Goal: Information Seeking & Learning: Find specific fact

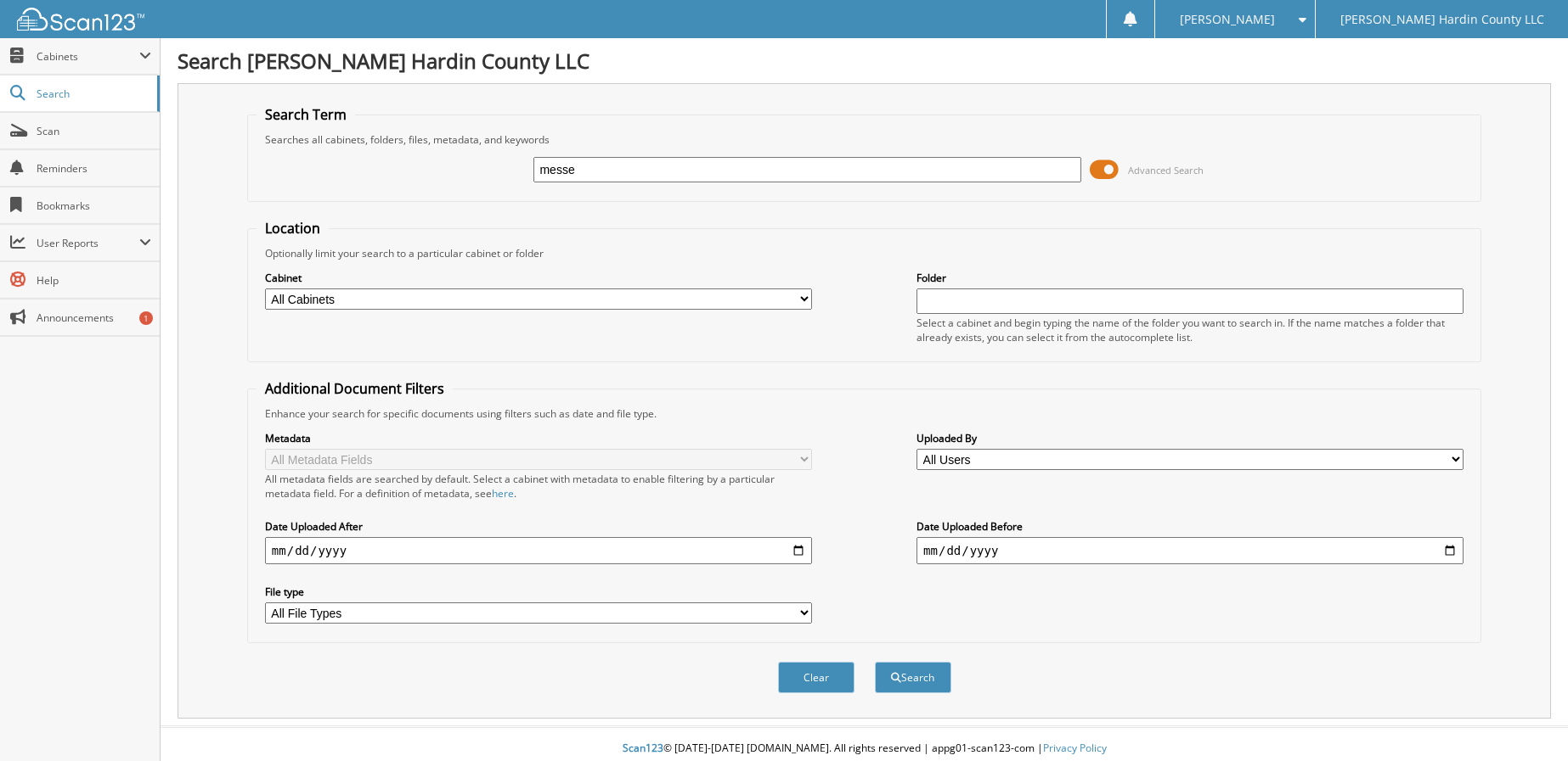
type input "messe"
click at [1104, 173] on span at bounding box center [1104, 169] width 29 height 25
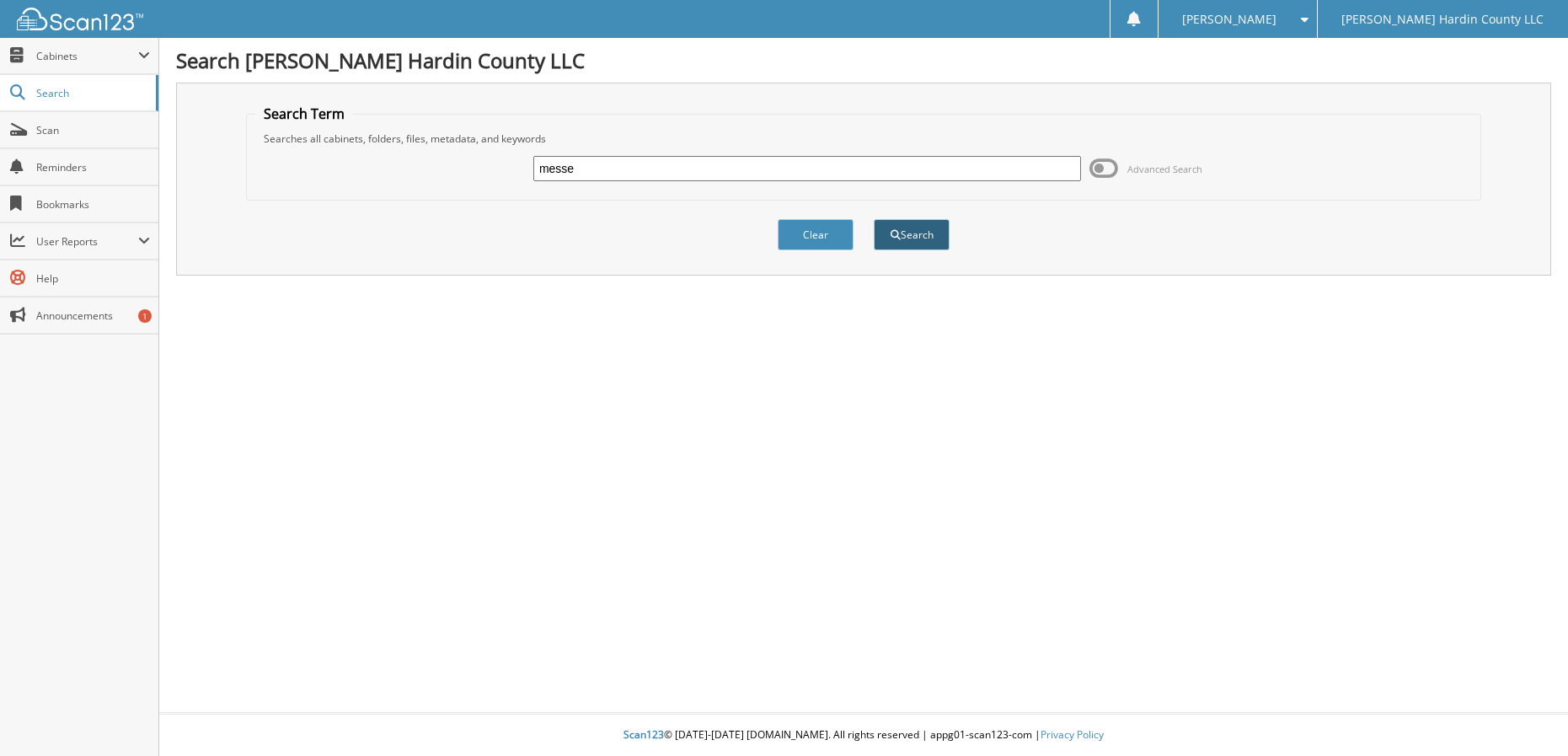
click at [919, 235] on button "Search" at bounding box center [911, 235] width 76 height 31
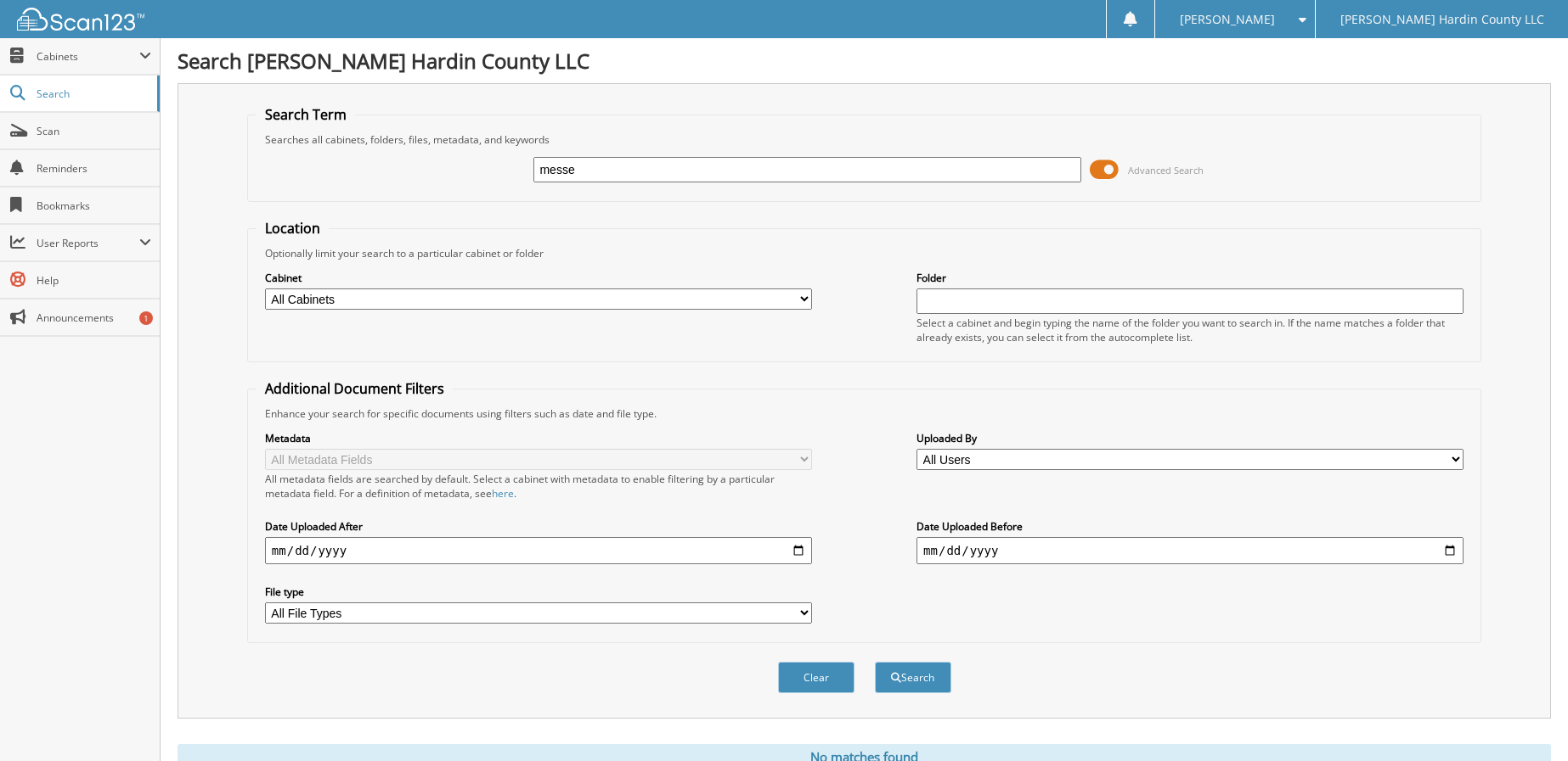
click at [798, 549] on input "date" at bounding box center [538, 550] width 547 height 27
type input "[DATE]"
click at [916, 675] on button "Search" at bounding box center [912, 677] width 76 height 31
click at [1101, 164] on span at bounding box center [1104, 169] width 29 height 25
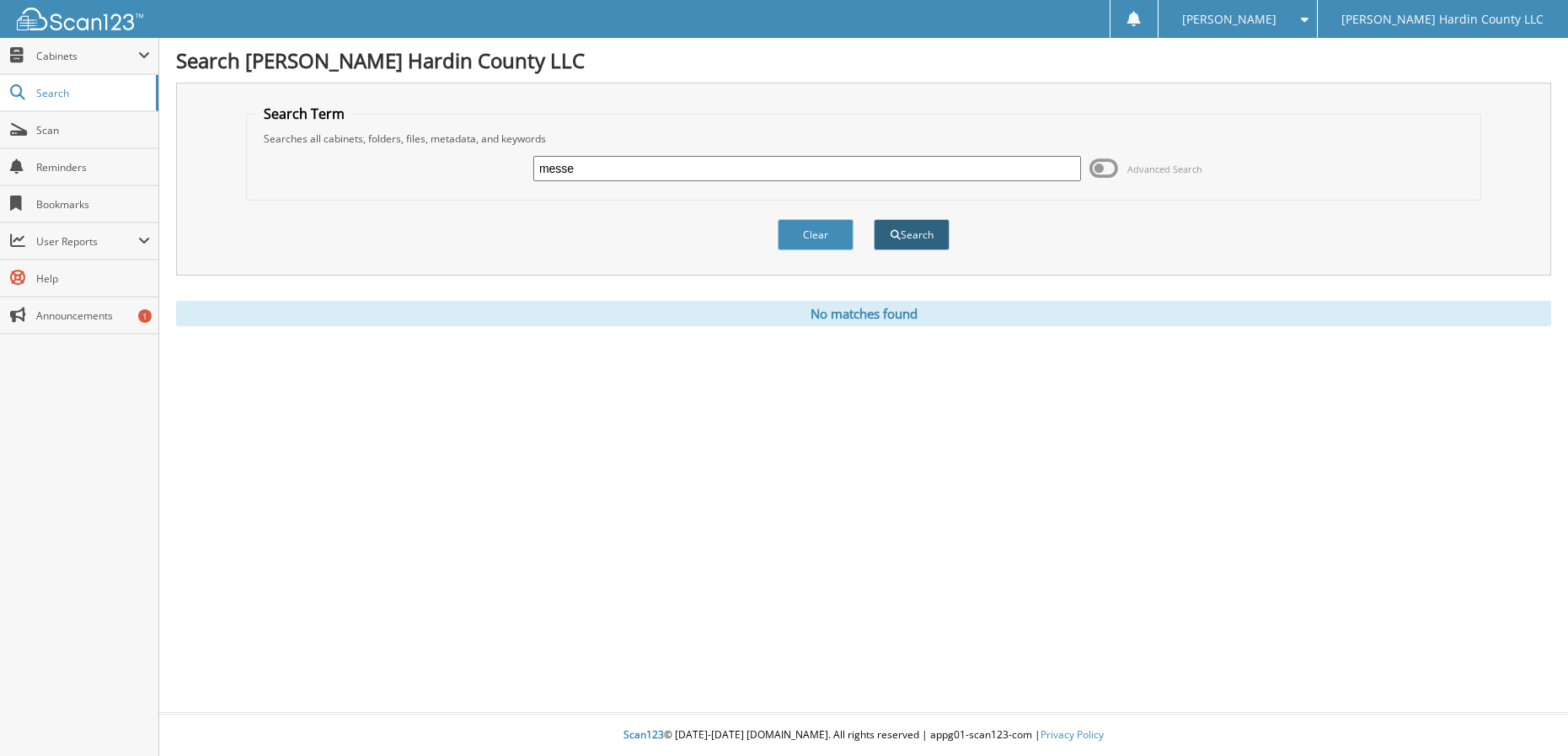
click at [904, 233] on button "Search" at bounding box center [911, 235] width 76 height 31
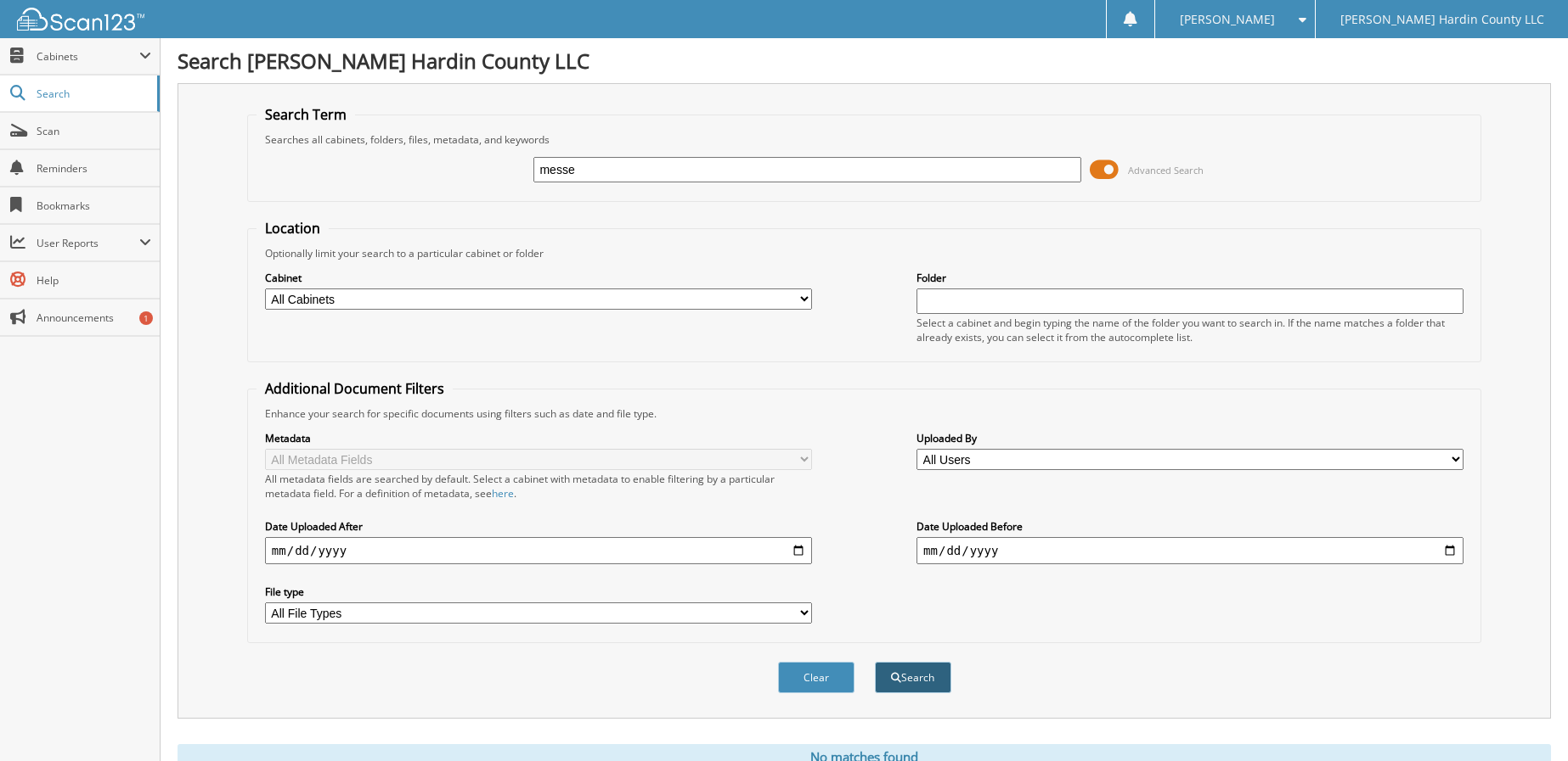
click at [908, 678] on button "Search" at bounding box center [912, 677] width 76 height 31
type input "[PERSON_NAME]"
click at [1100, 165] on span at bounding box center [1104, 169] width 29 height 25
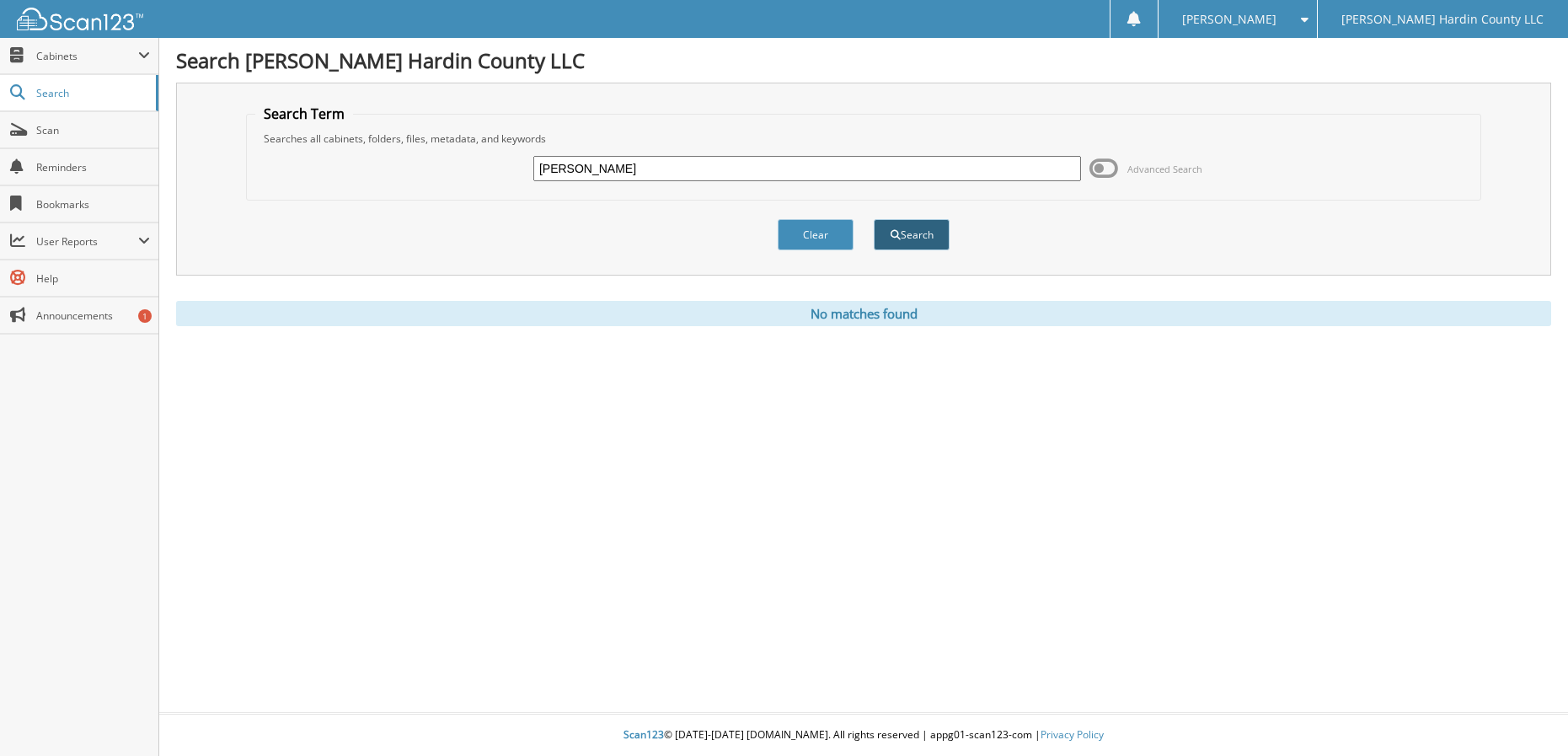
click at [918, 230] on button "Search" at bounding box center [911, 235] width 76 height 31
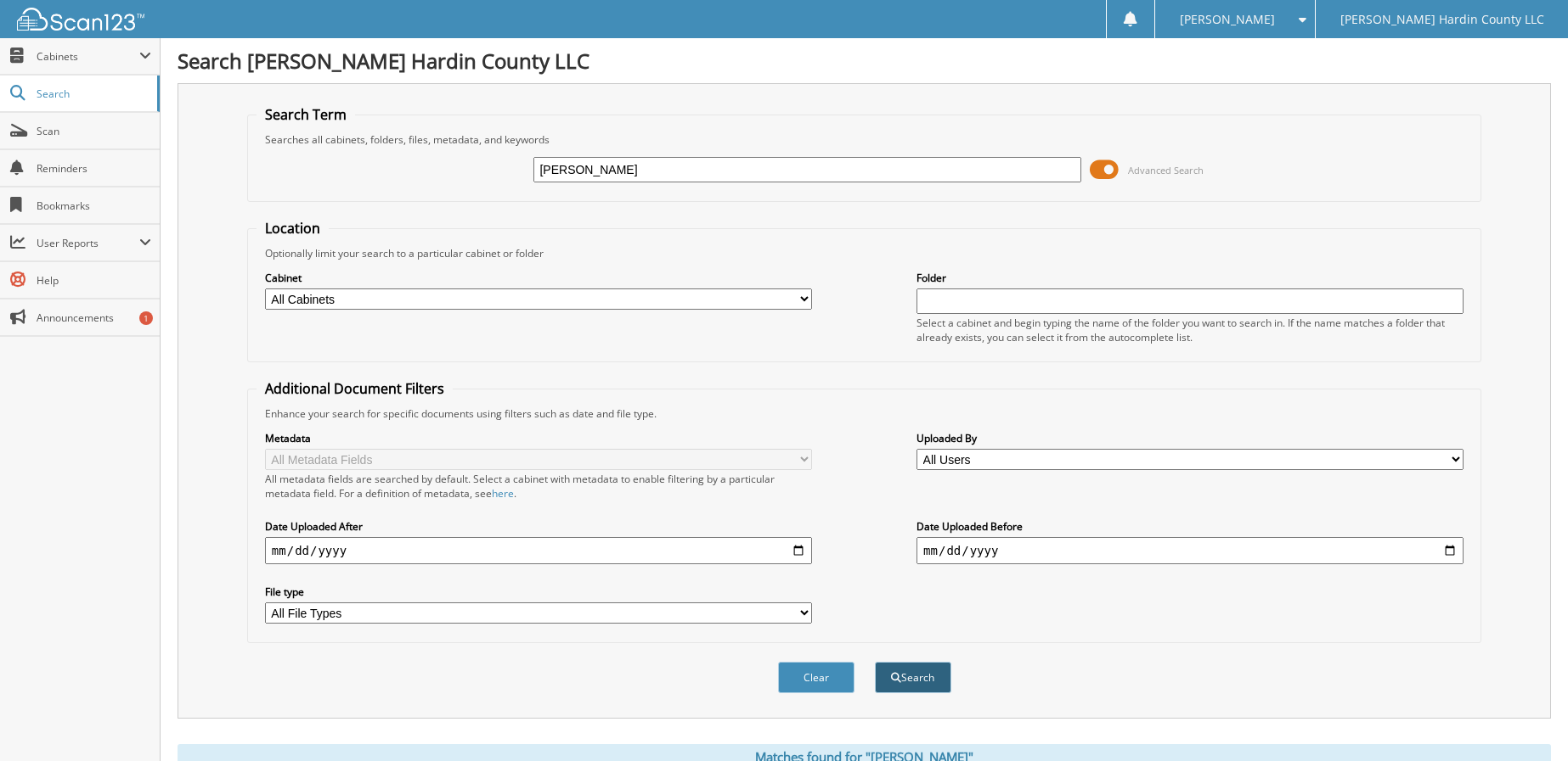
click at [914, 675] on button "Search" at bounding box center [912, 677] width 76 height 31
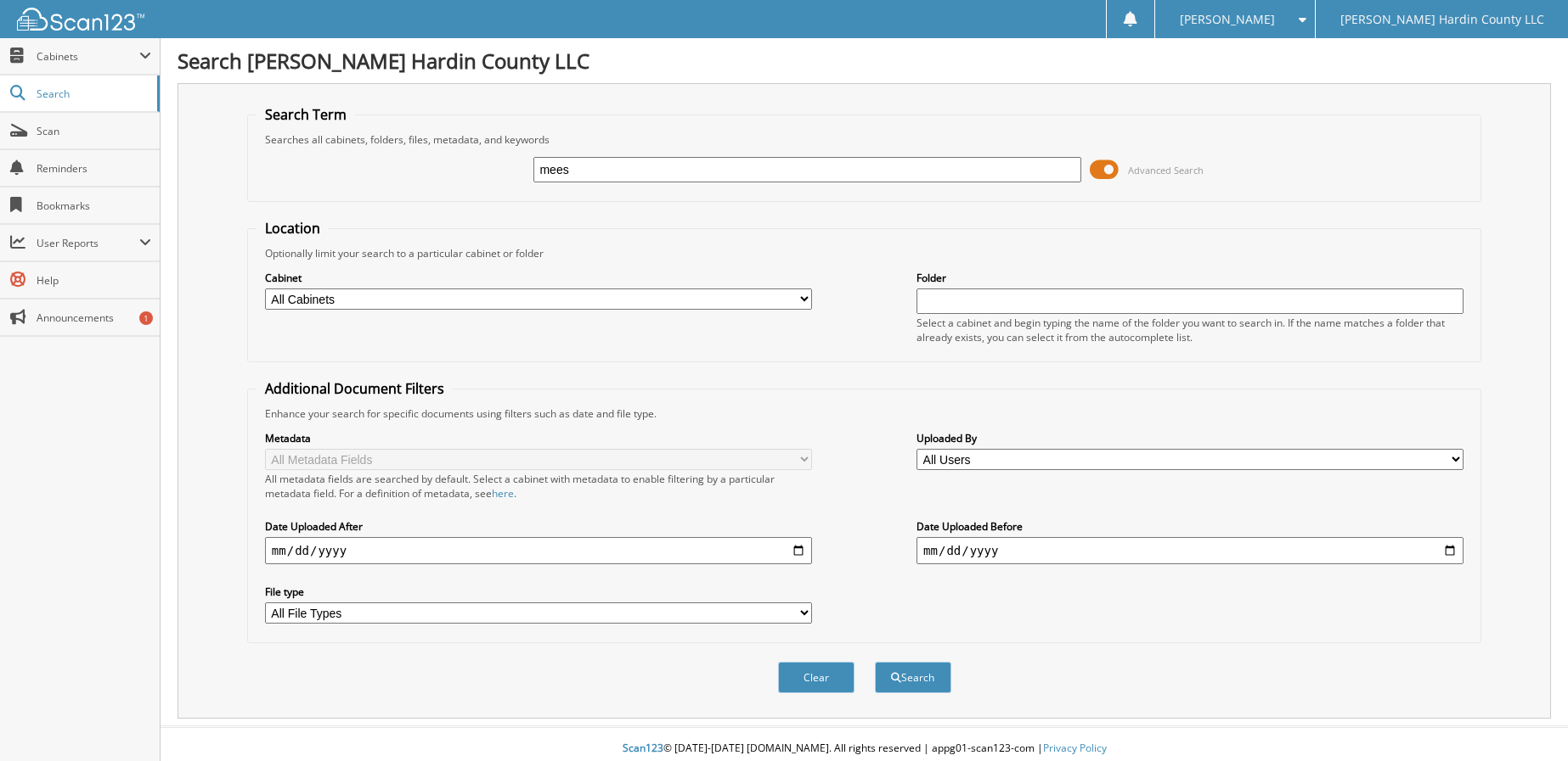
type input "[PERSON_NAME]"
type input "[DATE]"
type input "[PERSON_NAME]"
click at [919, 678] on button "Search" at bounding box center [912, 677] width 76 height 31
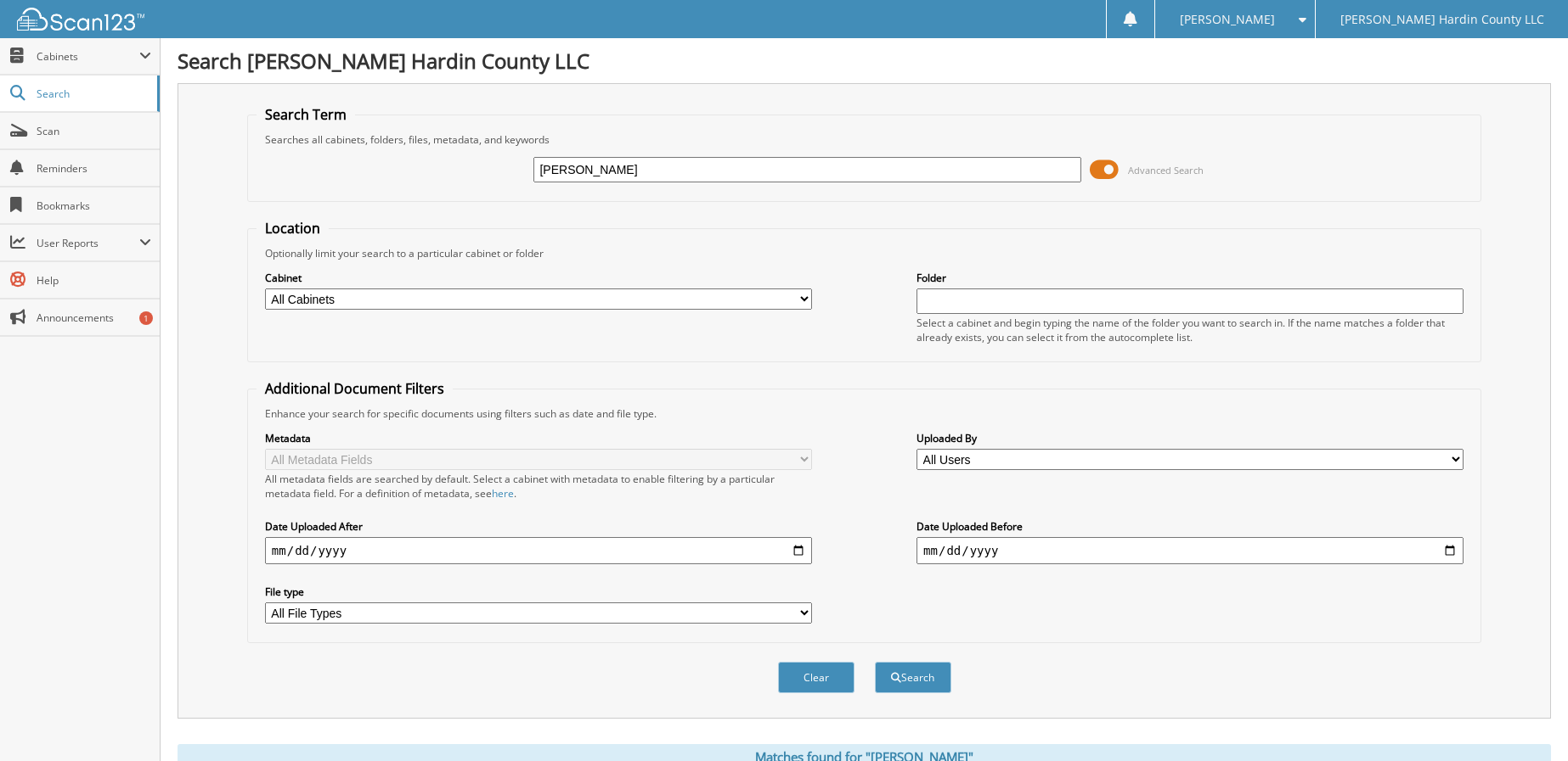
click at [1099, 173] on span at bounding box center [1104, 169] width 29 height 25
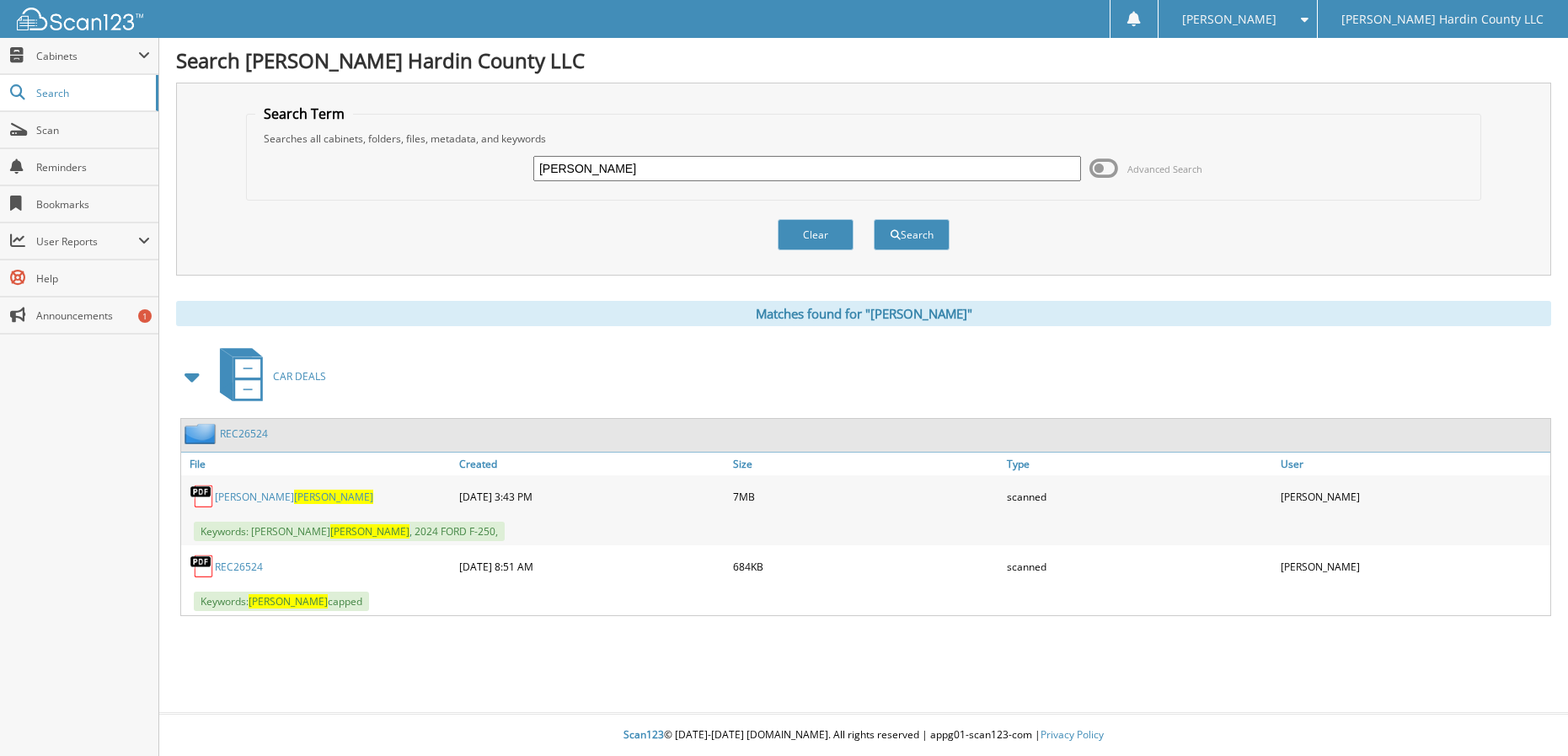
click at [294, 498] on span "[PERSON_NAME]" at bounding box center [333, 496] width 79 height 14
